Goal: Information Seeking & Learning: Understand site structure

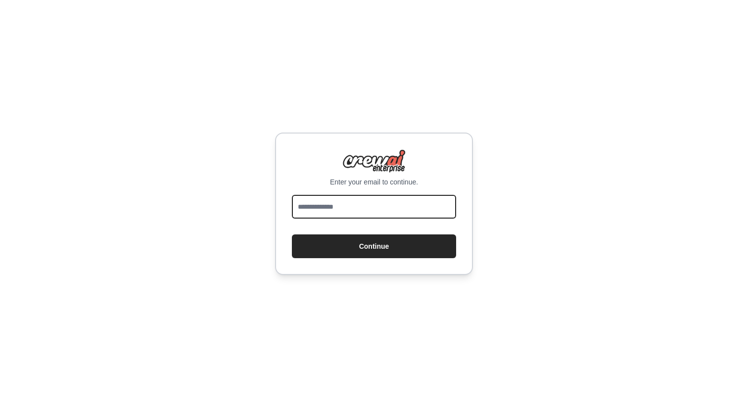
click at [359, 206] on input "email" at bounding box center [374, 207] width 164 height 24
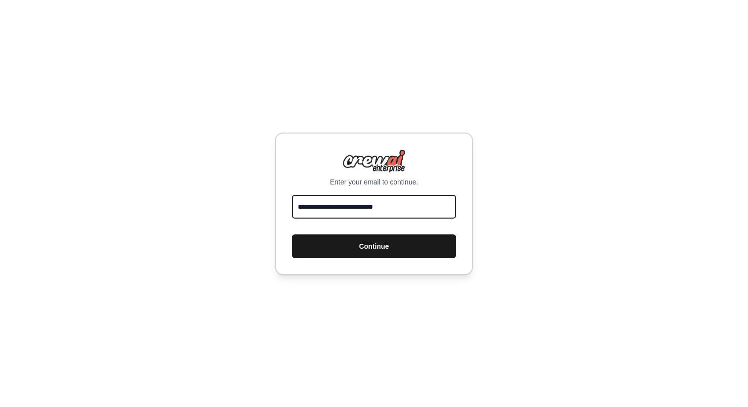
type input "**********"
click at [377, 247] on button "Continue" at bounding box center [374, 247] width 164 height 24
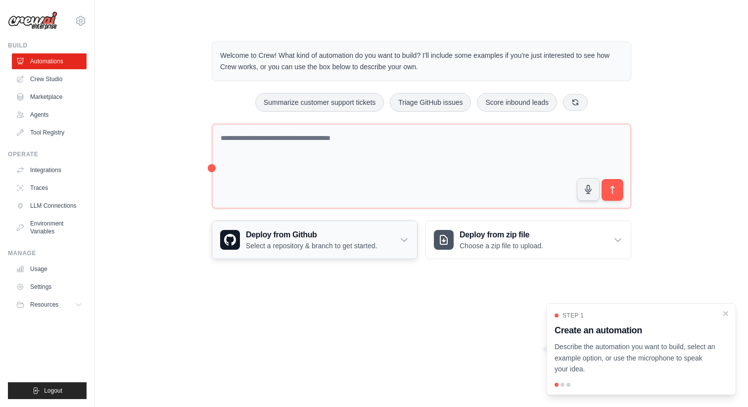
click at [397, 237] on div "Deploy from Github Select a repository & branch to get started." at bounding box center [314, 240] width 205 height 38
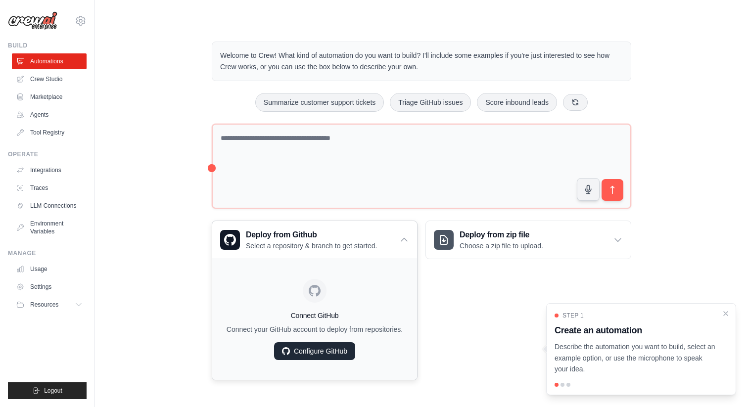
click at [325, 354] on link "Configure GitHub" at bounding box center [314, 351] width 81 height 18
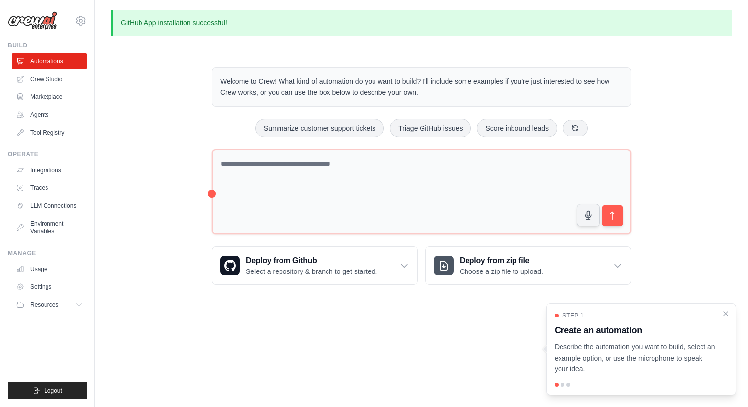
click at [563, 383] on div at bounding box center [563, 385] width 4 height 4
click at [33, 116] on link "Agents" at bounding box center [50, 115] width 75 height 16
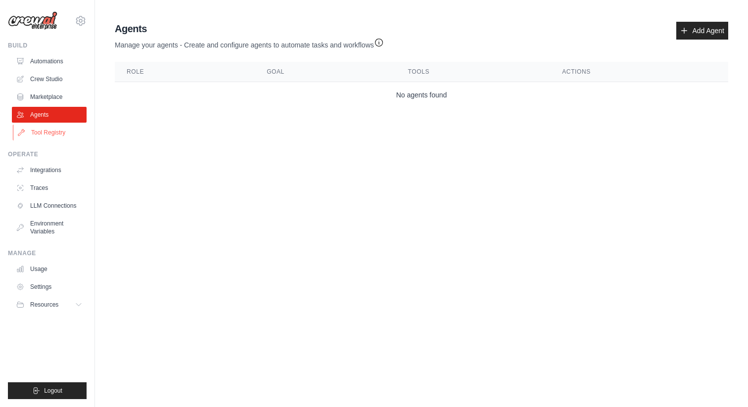
click at [46, 132] on link "Tool Registry" at bounding box center [50, 133] width 75 height 16
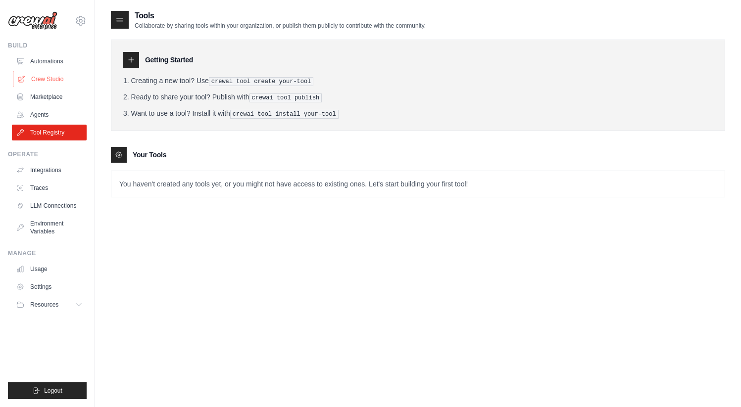
click at [42, 79] on link "Crew Studio" at bounding box center [50, 79] width 75 height 16
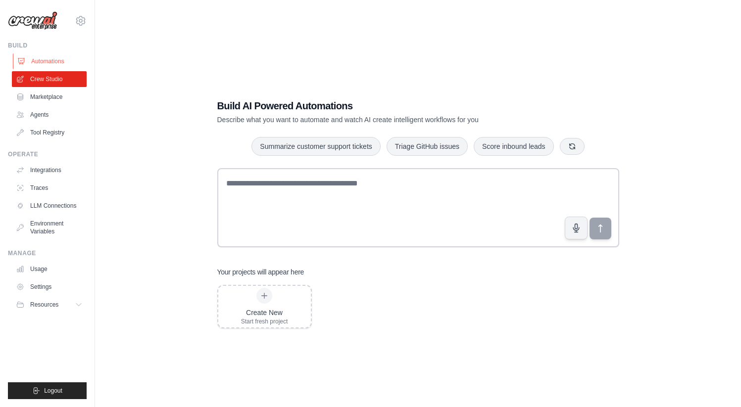
click at [45, 60] on link "Automations" at bounding box center [50, 61] width 75 height 16
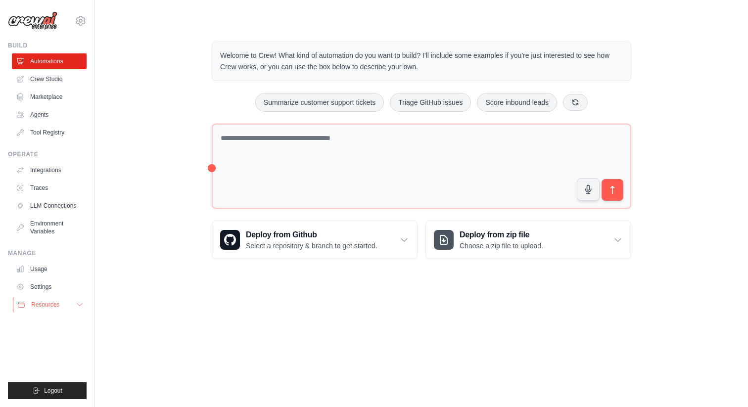
click at [62, 304] on button "Resources" at bounding box center [50, 305] width 75 height 16
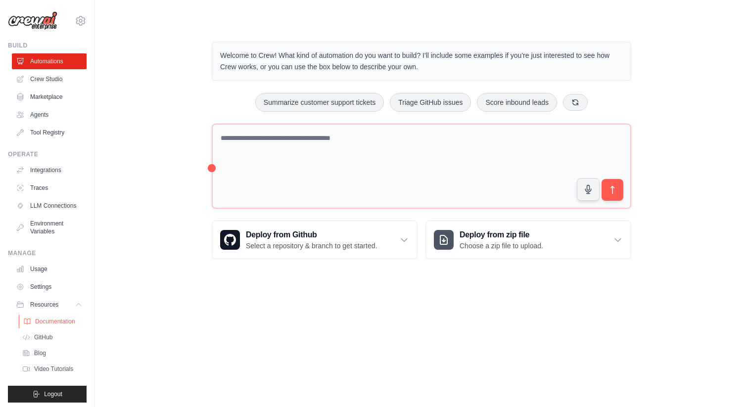
click at [58, 326] on span "Documentation" at bounding box center [55, 322] width 40 height 8
